Goal: Task Accomplishment & Management: Complete application form

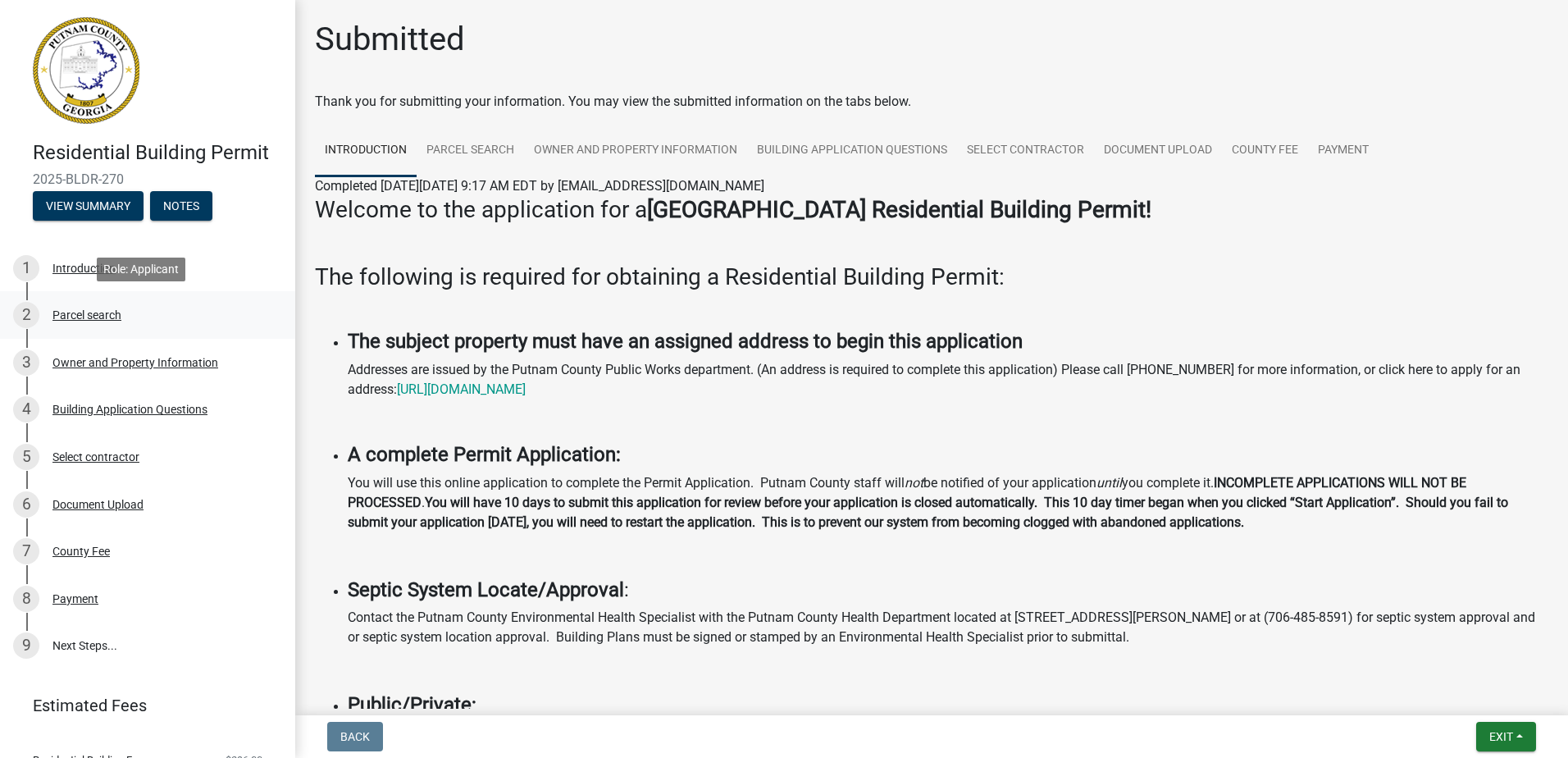
click at [113, 314] on div "Parcel search" at bounding box center [86, 315] width 69 height 12
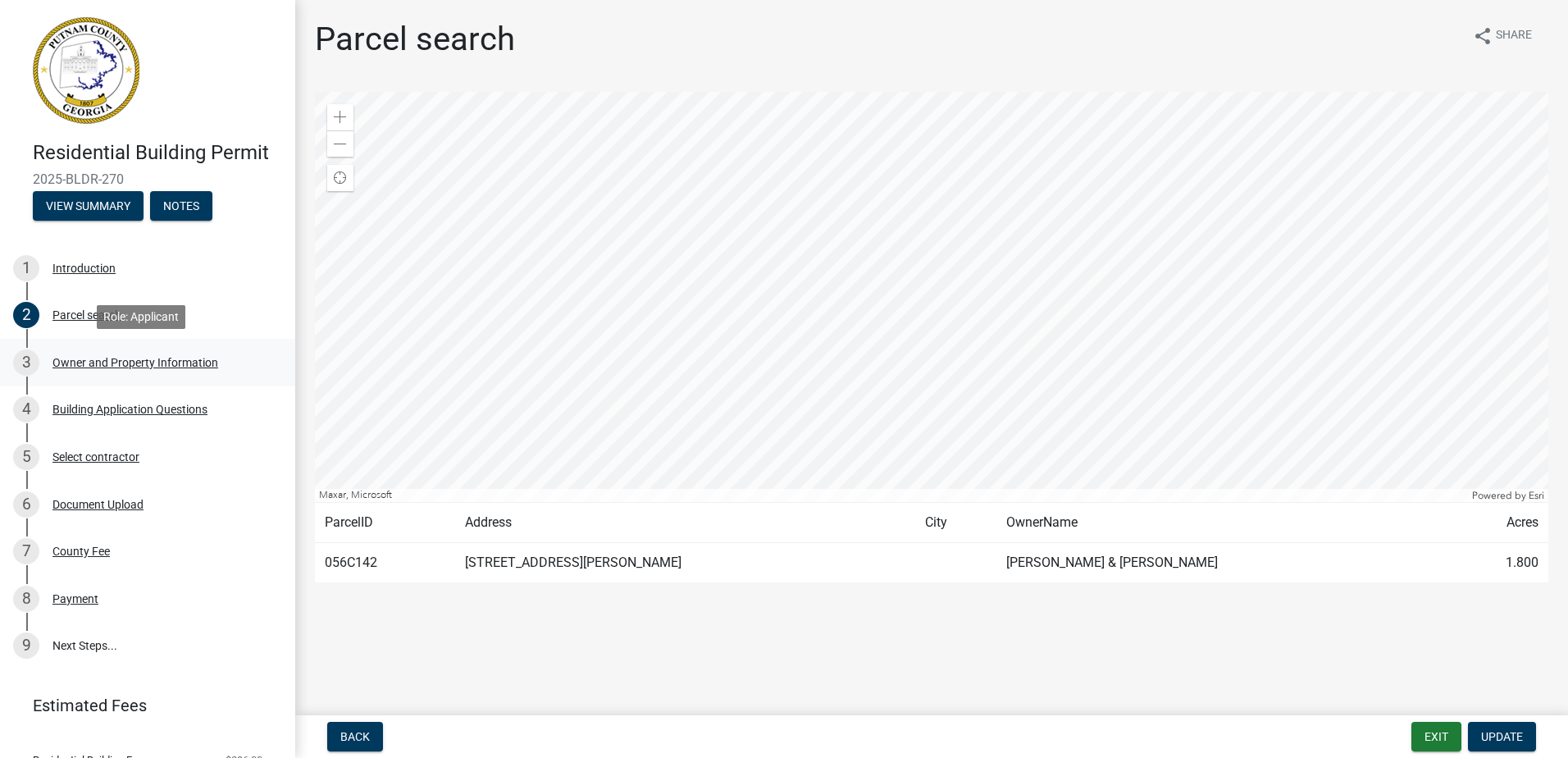
click at [112, 360] on div "Owner and Property Information" at bounding box center [135, 363] width 165 height 12
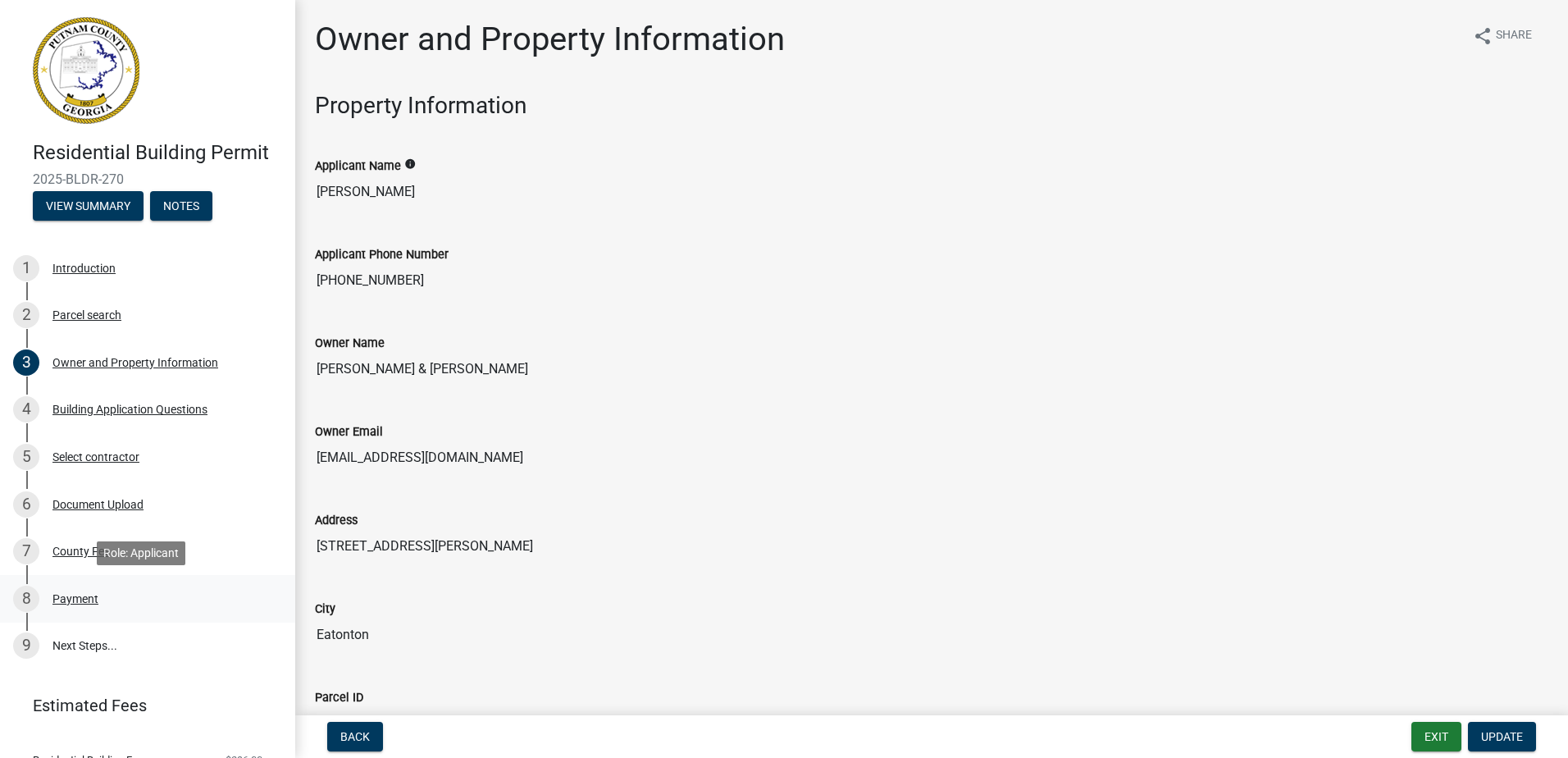
click at [86, 599] on div "Payment" at bounding box center [75, 599] width 46 height 12
